Goal: Navigation & Orientation: Find specific page/section

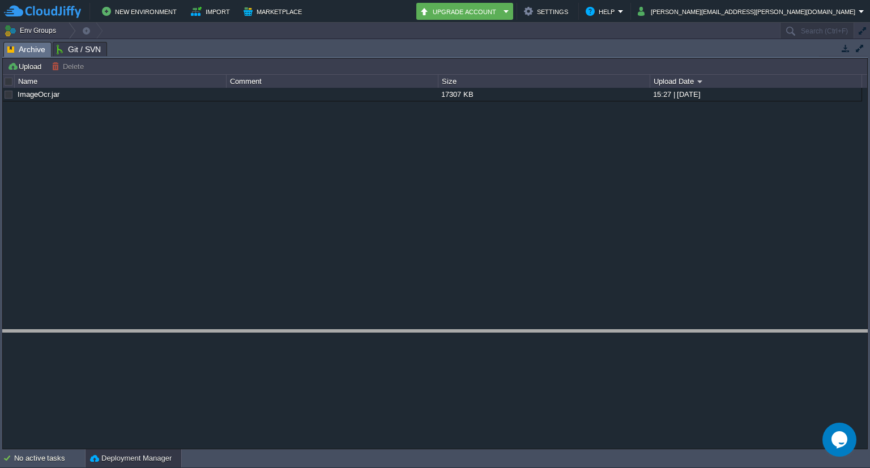
drag, startPoint x: 334, startPoint y: 52, endPoint x: 344, endPoint y: 340, distance: 287.9
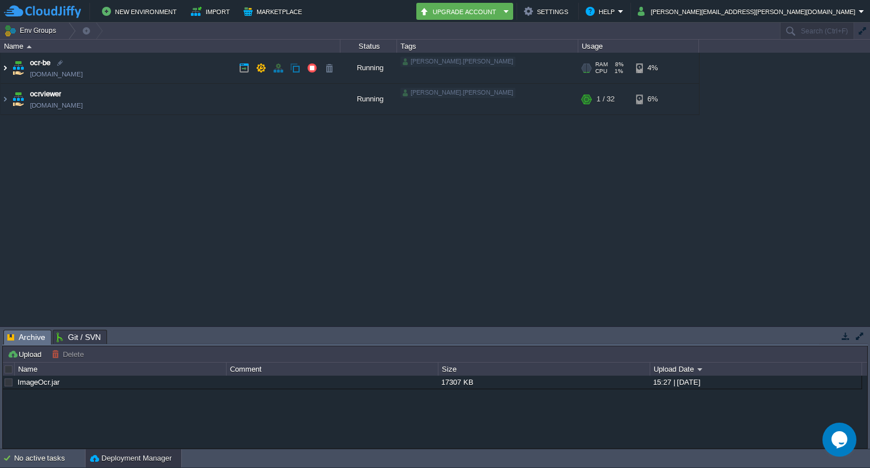
click at [6, 69] on img at bounding box center [5, 68] width 9 height 31
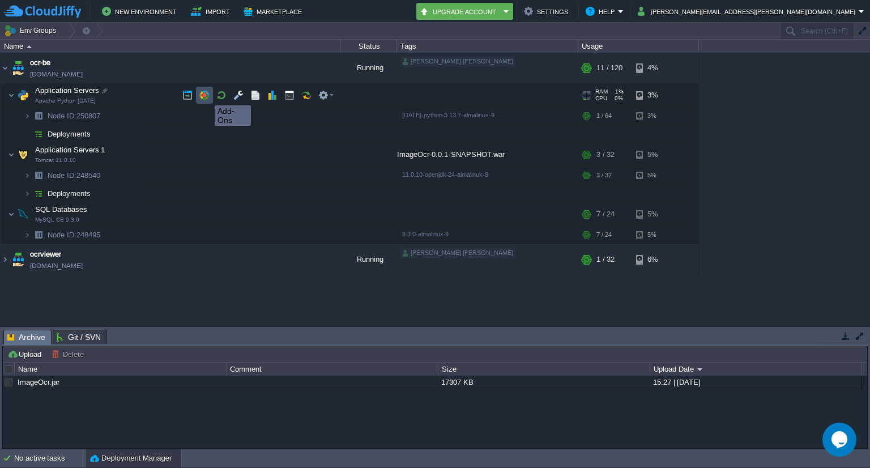
click at [206, 95] on button "button" at bounding box center [204, 95] width 10 height 10
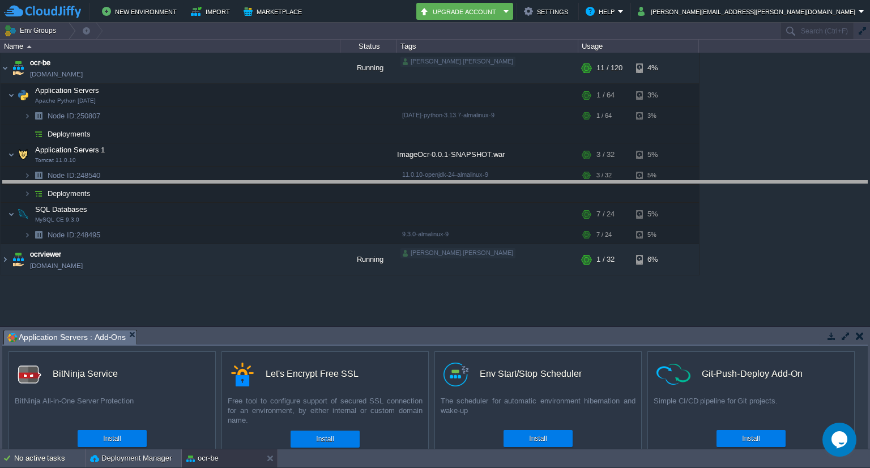
drag, startPoint x: 446, startPoint y: 338, endPoint x: 449, endPoint y: 189, distance: 149.0
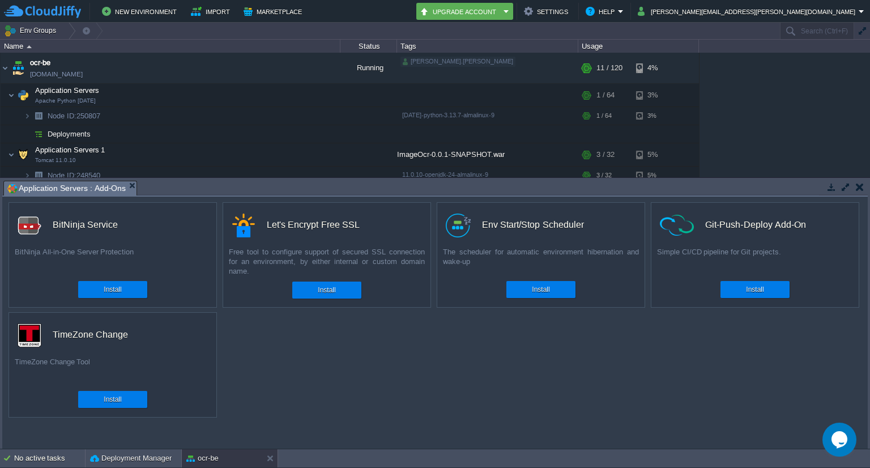
click at [840, 441] on icon "Chat widget" at bounding box center [839, 439] width 16 height 17
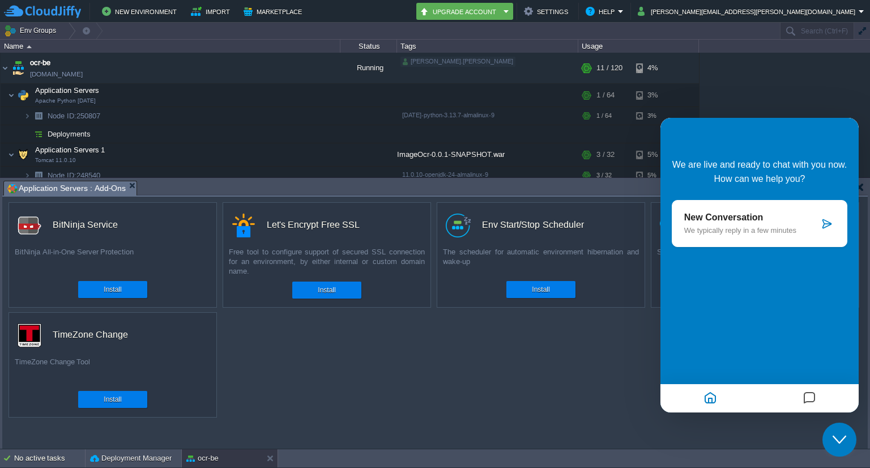
click at [826, 223] on icon at bounding box center [826, 223] width 11 height 11
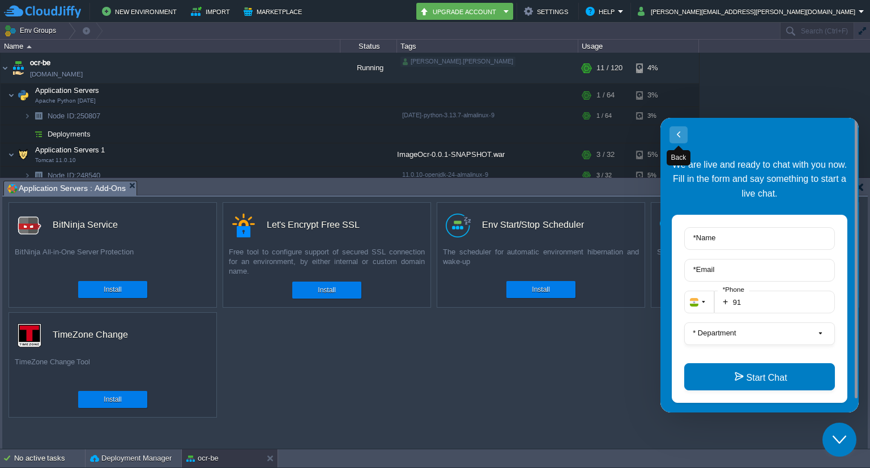
click at [685, 134] on button "Back" at bounding box center [678, 134] width 18 height 17
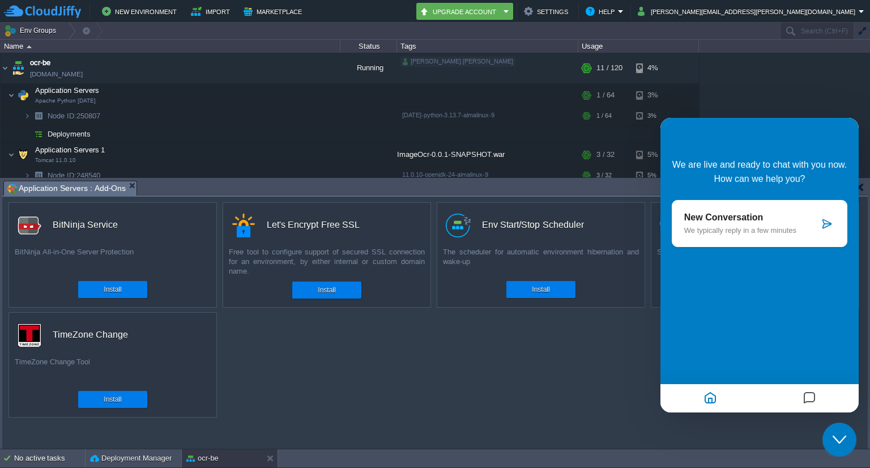
click at [781, 101] on div "ocr-be [DOMAIN_NAME] Running [PERSON_NAME].[PERSON_NAME] + Add to Env Group RAM…" at bounding box center [435, 115] width 870 height 125
click at [840, 445] on icon "Close Chat This icon closes the chat window." at bounding box center [839, 440] width 14 height 14
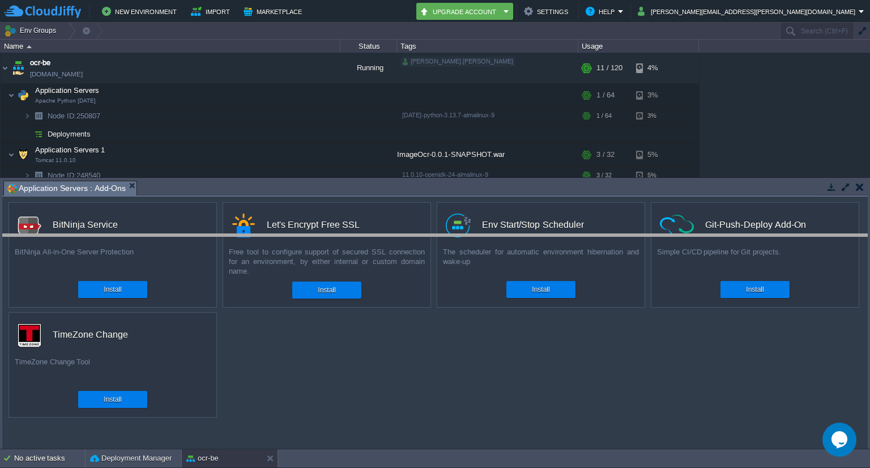
drag, startPoint x: 415, startPoint y: 188, endPoint x: 416, endPoint y: 241, distance: 53.2
